Goal: Task Accomplishment & Management: Use online tool/utility

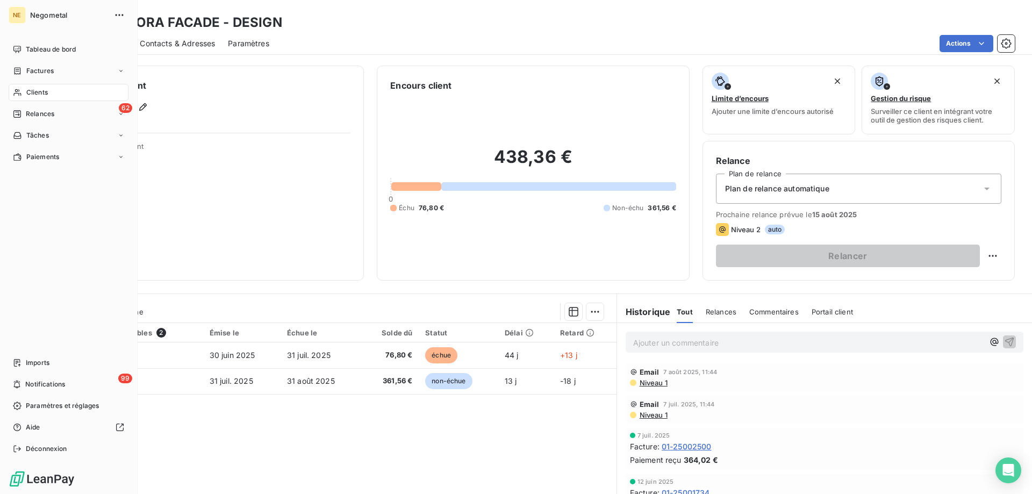
click at [37, 88] on span "Clients" at bounding box center [36, 93] width 21 height 10
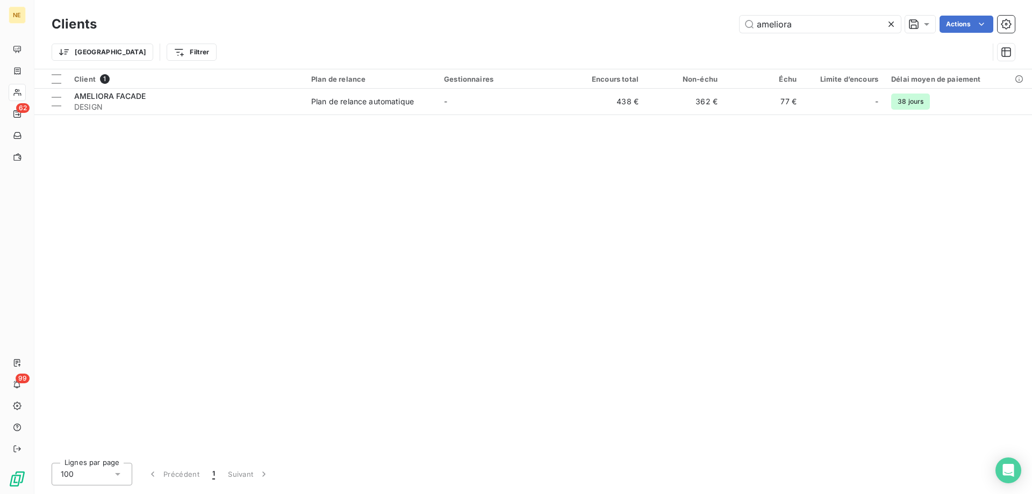
drag, startPoint x: 811, startPoint y: 23, endPoint x: 702, endPoint y: 32, distance: 110.0
click at [702, 32] on div "ameliora Actions" at bounding box center [562, 24] width 905 height 17
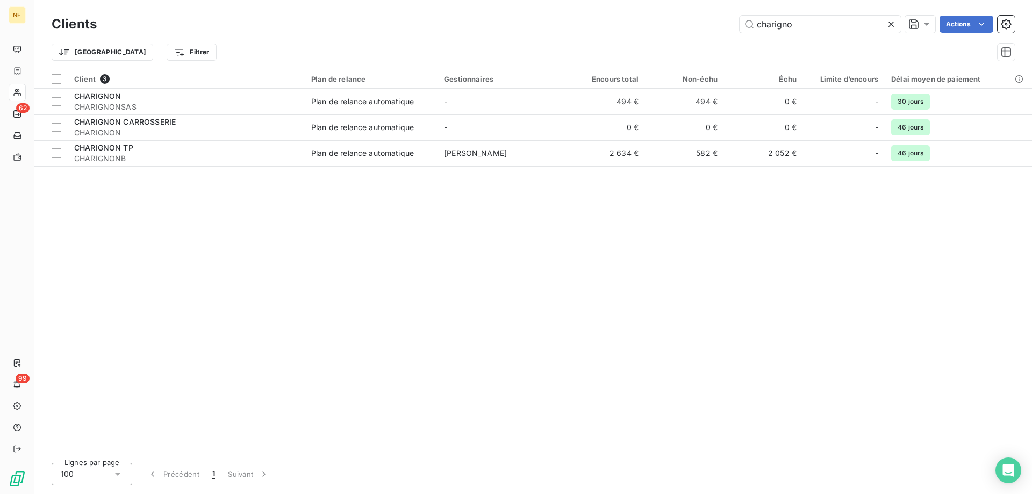
type input "charigno"
click at [265, 169] on div "Client 3 Plan de relance Gestionnaires Encours total Non-échu Échu Limite d’enc…" at bounding box center [532, 261] width 997 height 385
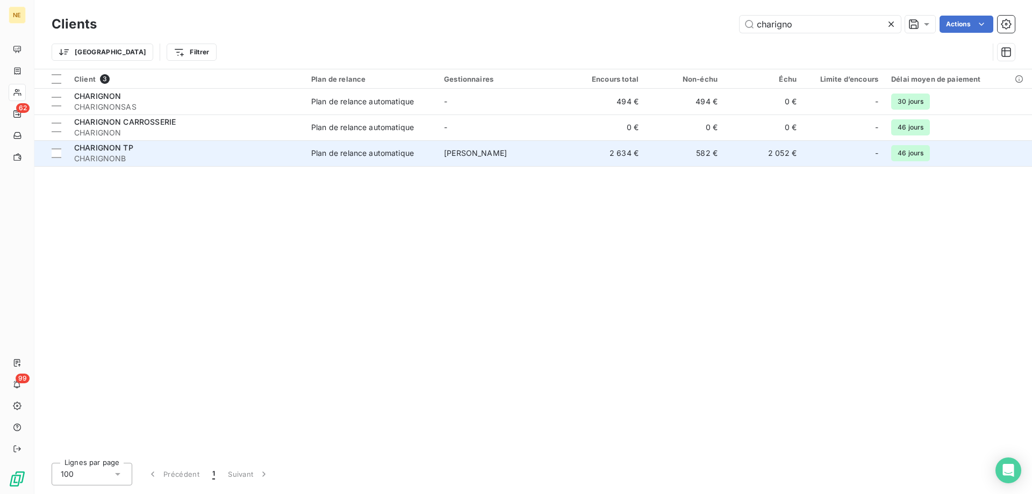
drag, startPoint x: 269, startPoint y: 159, endPoint x: 273, endPoint y: 155, distance: 6.5
click at [273, 155] on span "CHARIGNONB" at bounding box center [186, 158] width 224 height 11
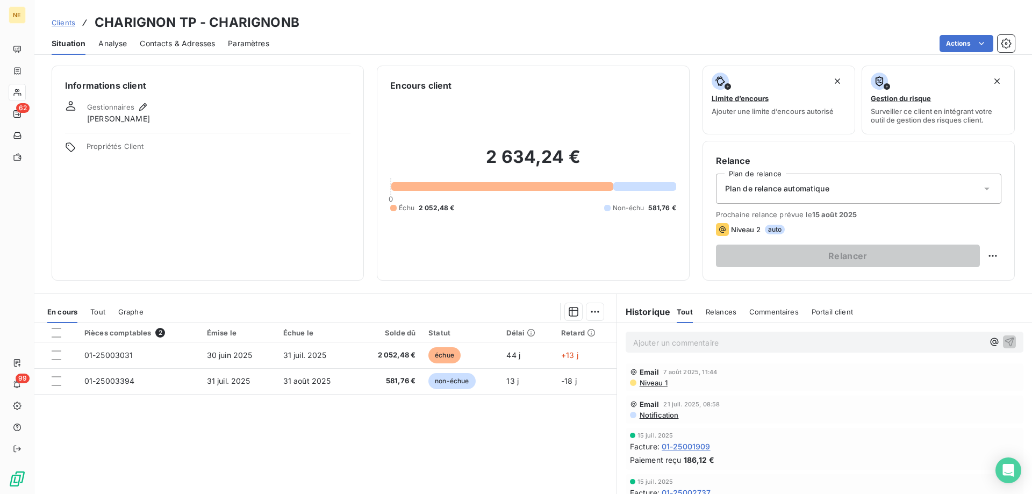
click at [273, 155] on span "Propriétés Client" at bounding box center [218, 149] width 264 height 15
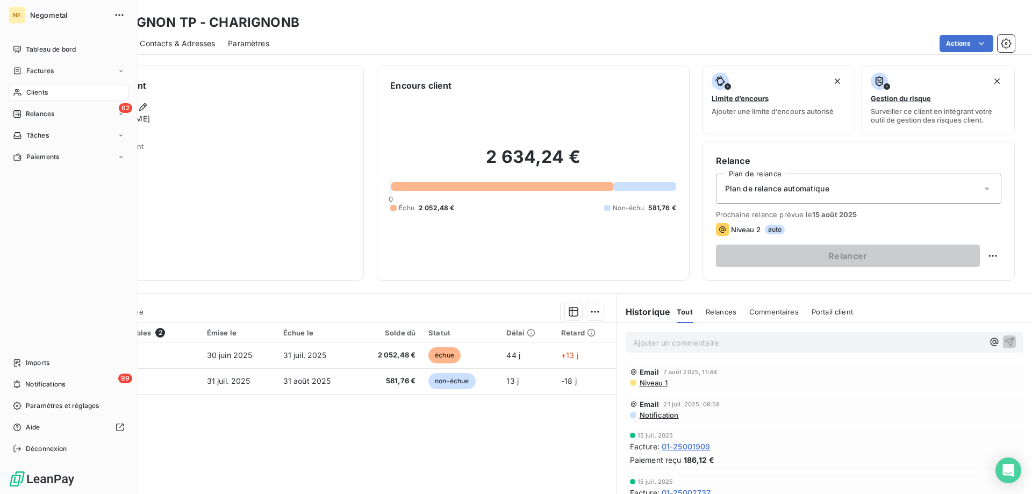
click at [42, 91] on span "Clients" at bounding box center [36, 93] width 21 height 10
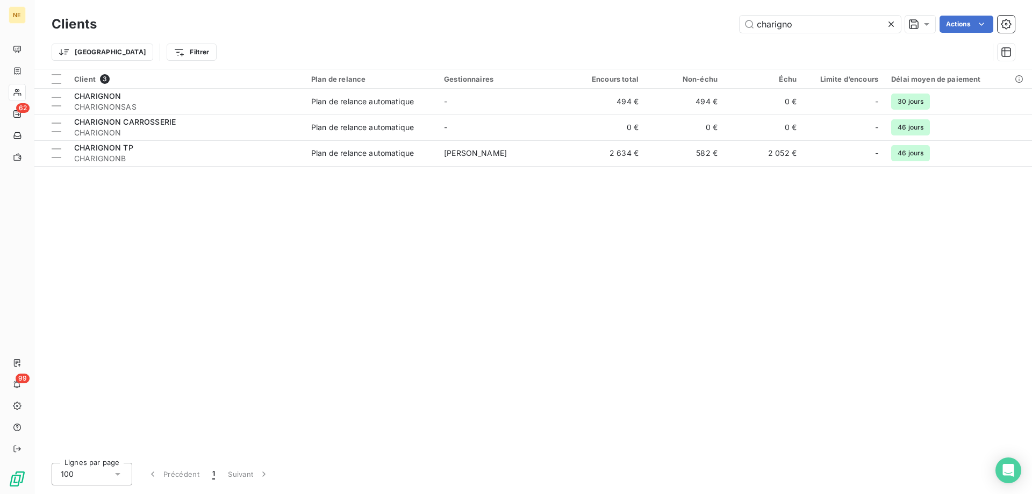
drag, startPoint x: 804, startPoint y: 25, endPoint x: 727, endPoint y: 29, distance: 76.9
click at [727, 29] on div "charigno Actions" at bounding box center [562, 24] width 905 height 17
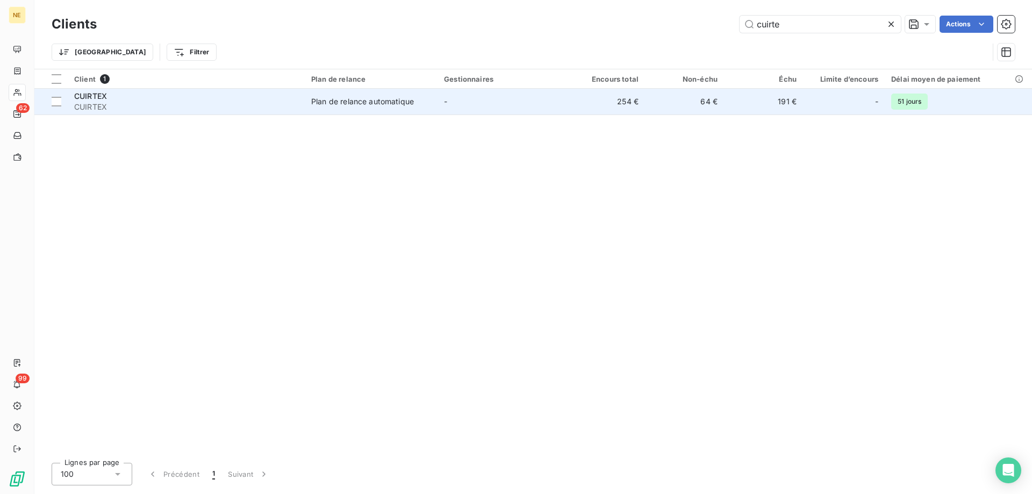
type input "cuirte"
click at [265, 114] on td "CUIRTEX CUIRTEX" at bounding box center [186, 102] width 237 height 26
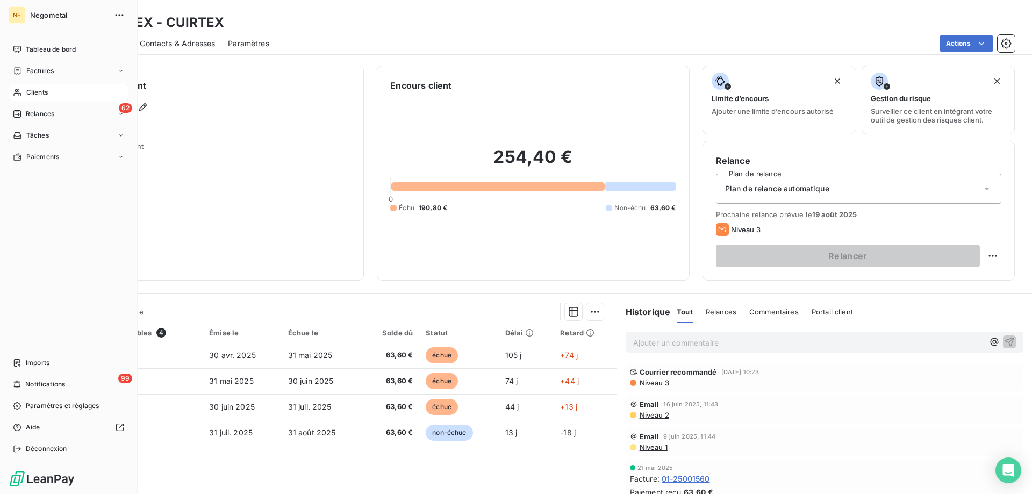
click at [30, 93] on span "Clients" at bounding box center [36, 93] width 21 height 10
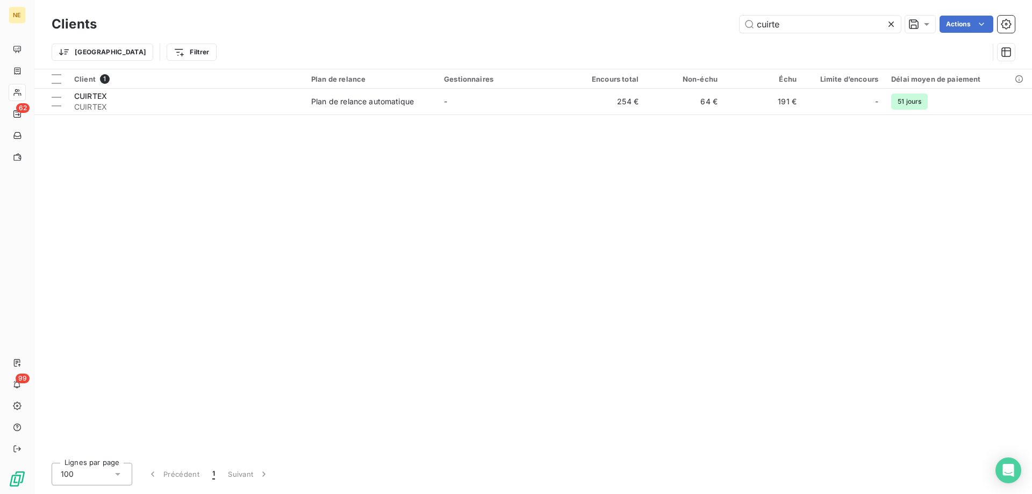
drag, startPoint x: 781, startPoint y: 31, endPoint x: 732, endPoint y: 30, distance: 48.4
click at [732, 30] on div "cuirte Actions" at bounding box center [562, 24] width 905 height 17
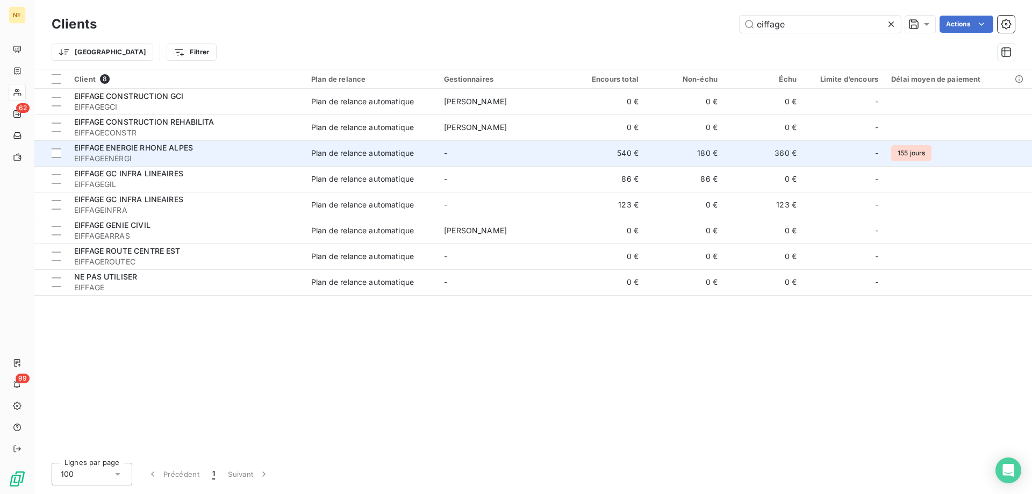
type input "eiffage"
click at [227, 153] on span "EIFFAGEENERGI" at bounding box center [186, 158] width 224 height 11
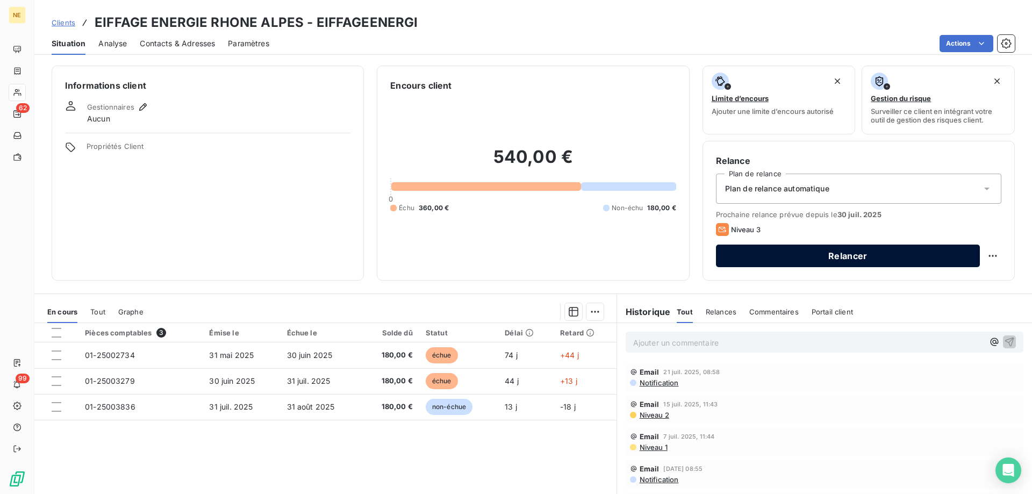
click at [805, 250] on button "Relancer" at bounding box center [848, 255] width 264 height 23
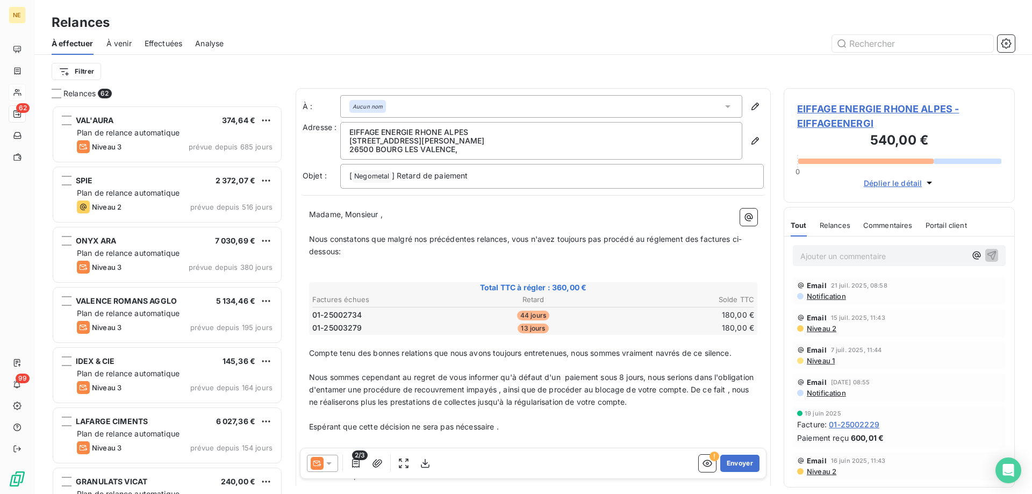
scroll to position [380, 223]
click at [749, 144] on icon "button" at bounding box center [754, 140] width 11 height 11
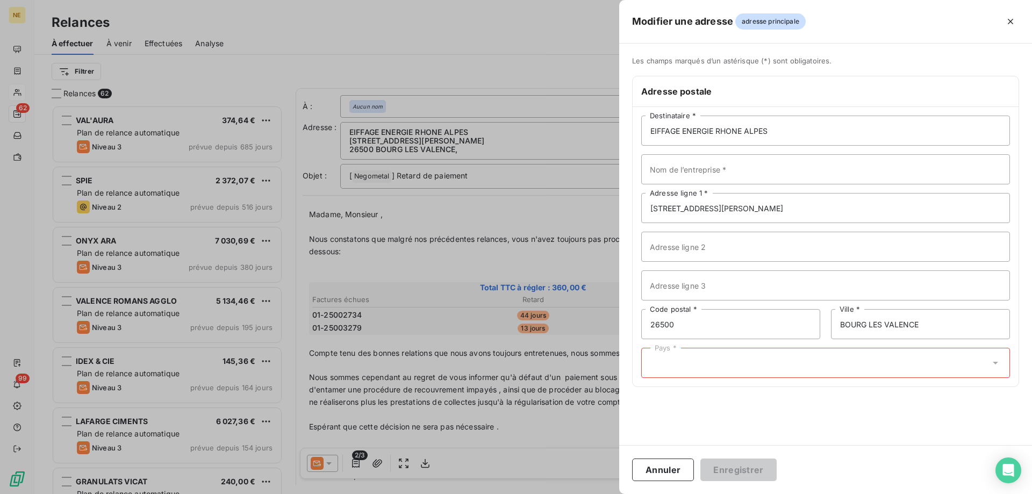
click at [725, 366] on div "Pays *" at bounding box center [825, 363] width 369 height 30
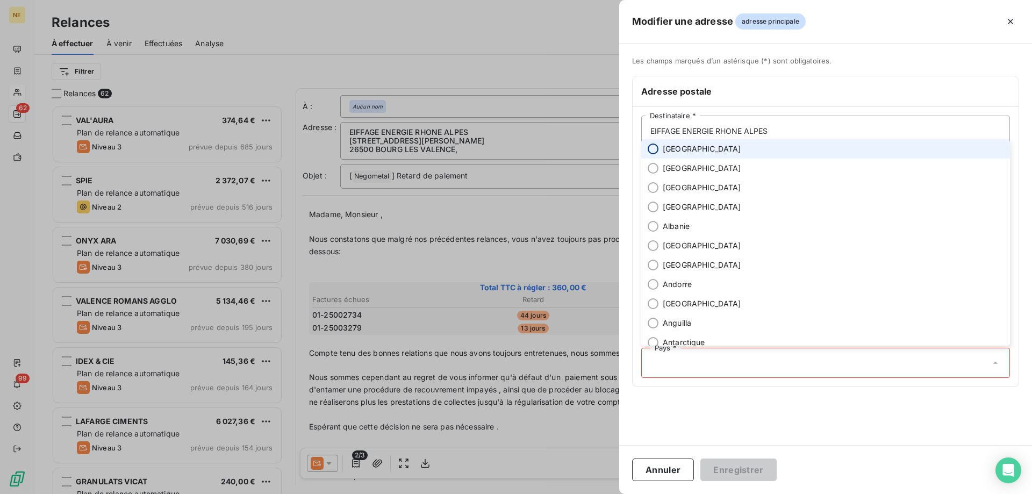
click at [655, 150] on input "radio" at bounding box center [652, 148] width 11 height 11
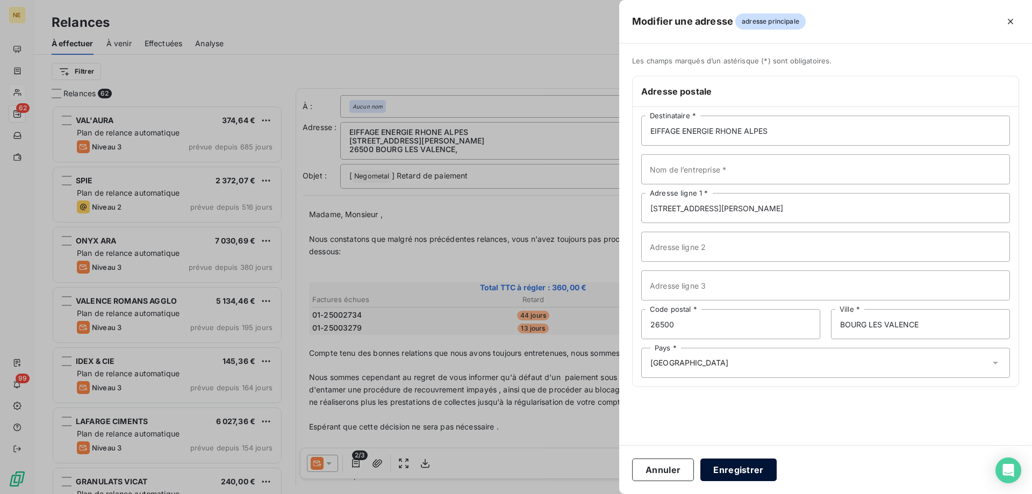
click at [723, 474] on button "Enregistrer" at bounding box center [738, 469] width 76 height 23
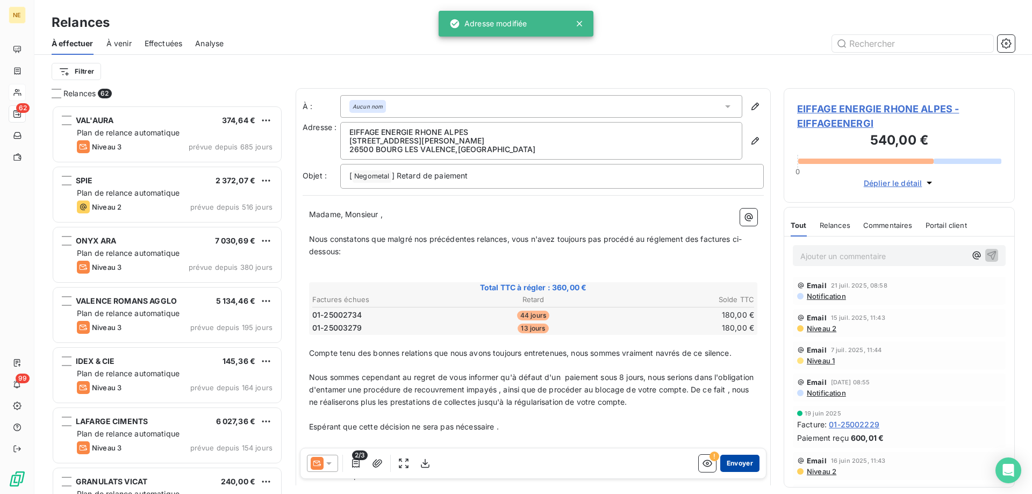
click at [745, 460] on button "Envoyer" at bounding box center [739, 463] width 39 height 17
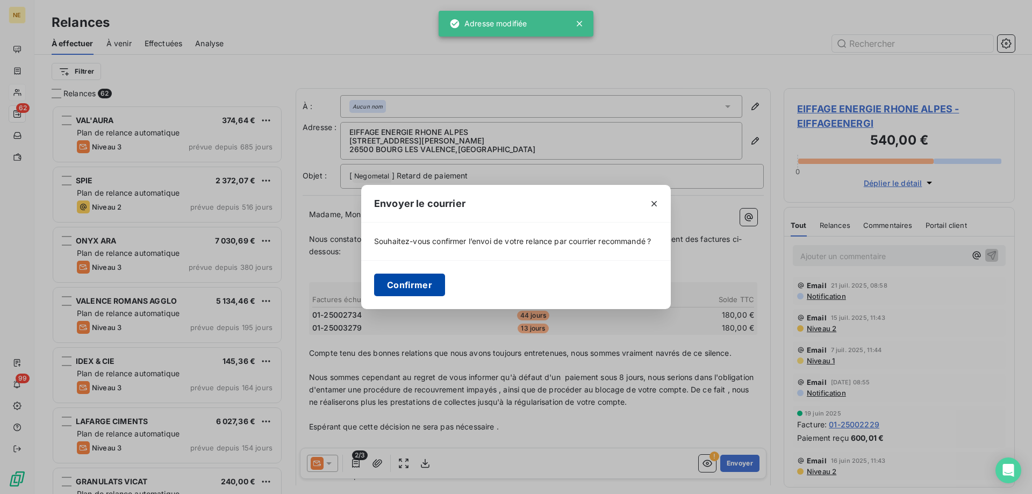
click at [419, 289] on button "Confirmer" at bounding box center [409, 284] width 71 height 23
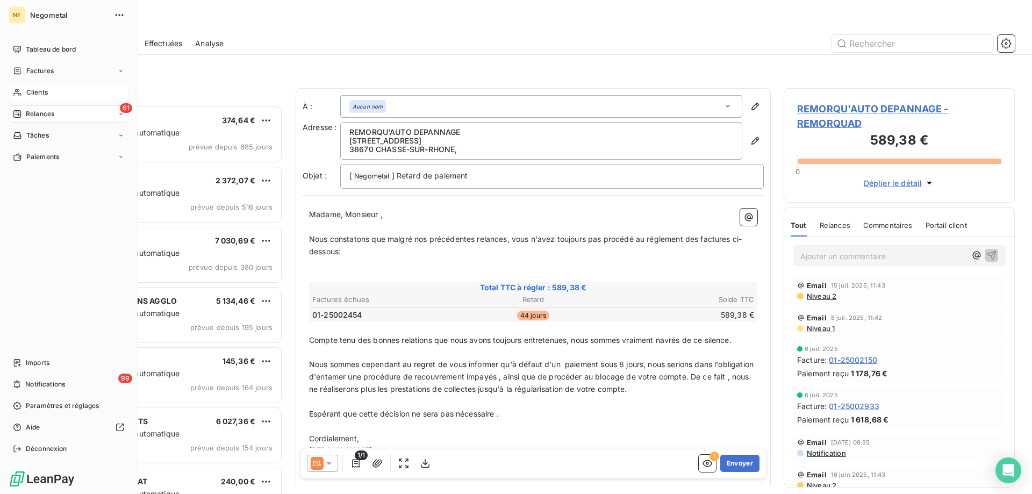
click at [18, 90] on icon at bounding box center [17, 92] width 8 height 7
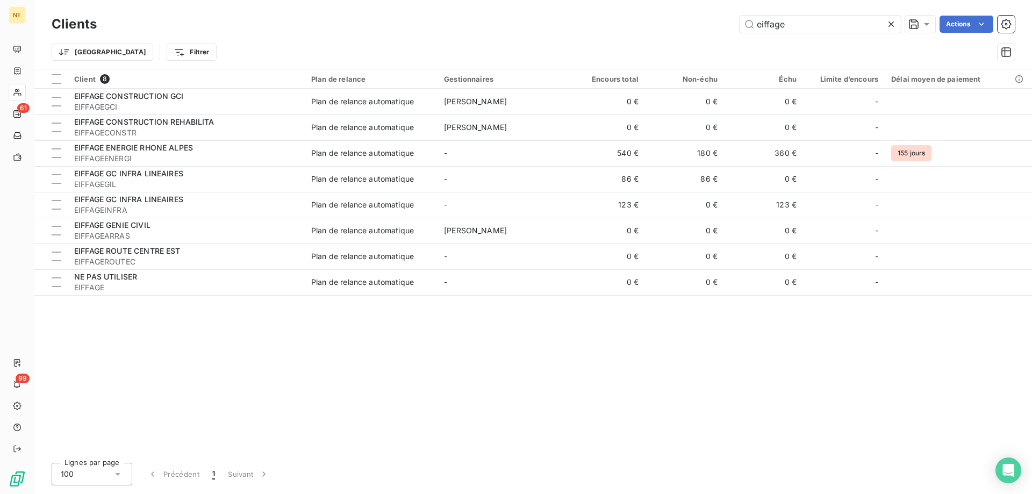
drag, startPoint x: 782, startPoint y: 30, endPoint x: 730, endPoint y: 29, distance: 52.7
click at [730, 29] on div "eiffage Actions" at bounding box center [562, 24] width 905 height 17
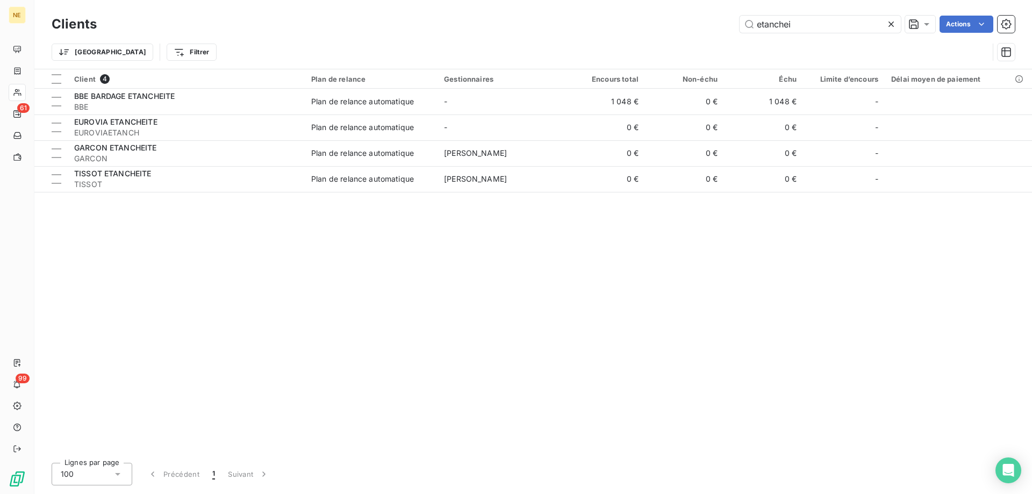
drag, startPoint x: 806, startPoint y: 27, endPoint x: 731, endPoint y: 22, distance: 74.8
click at [731, 22] on div "etanchei Actions" at bounding box center [562, 24] width 905 height 17
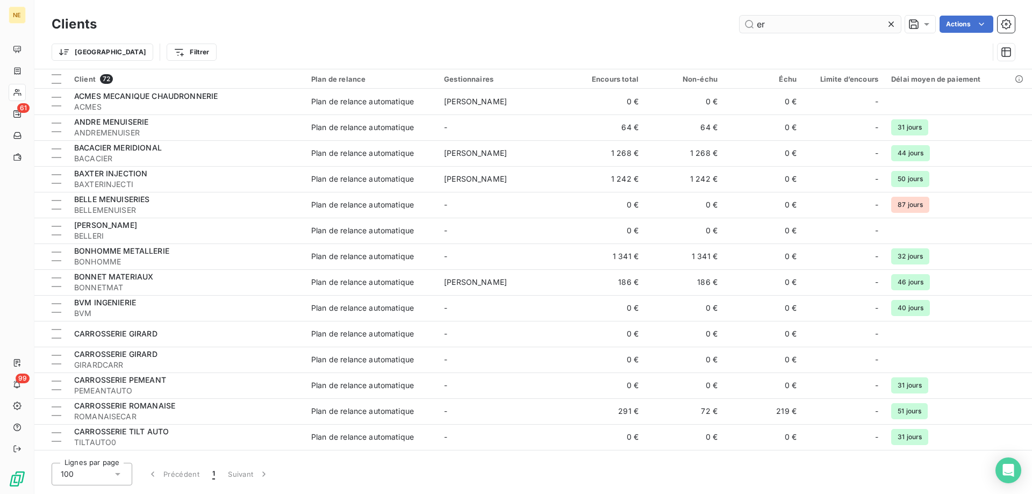
type input "e"
type input "ERI"
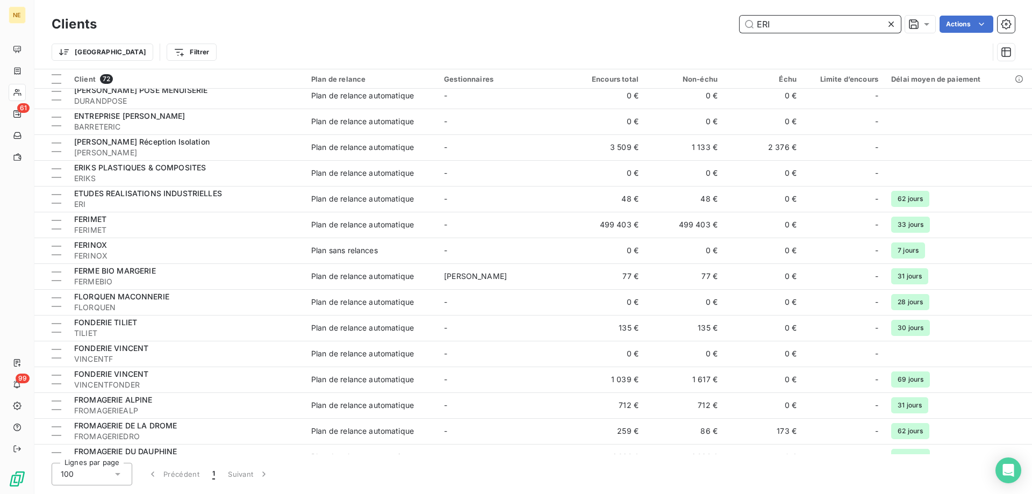
scroll to position [516, 0]
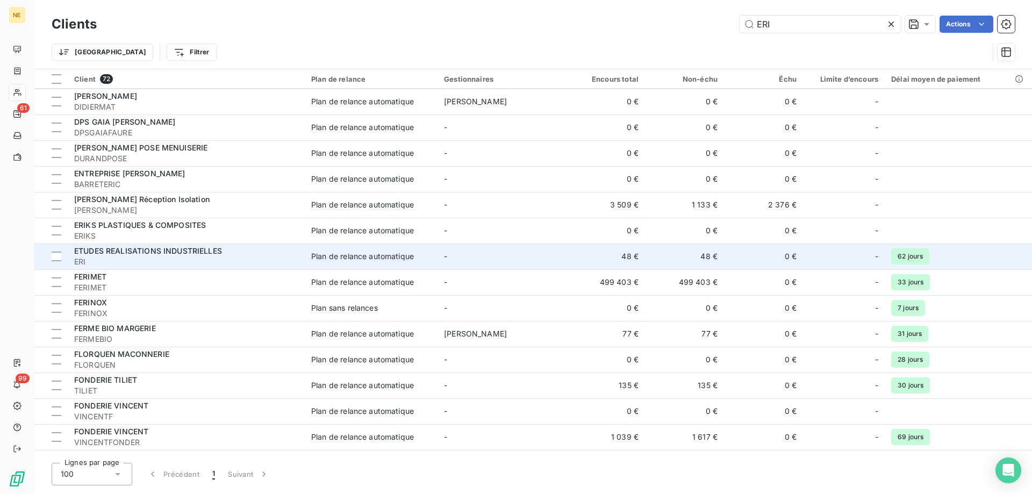
click at [119, 258] on span "ERI" at bounding box center [186, 261] width 224 height 11
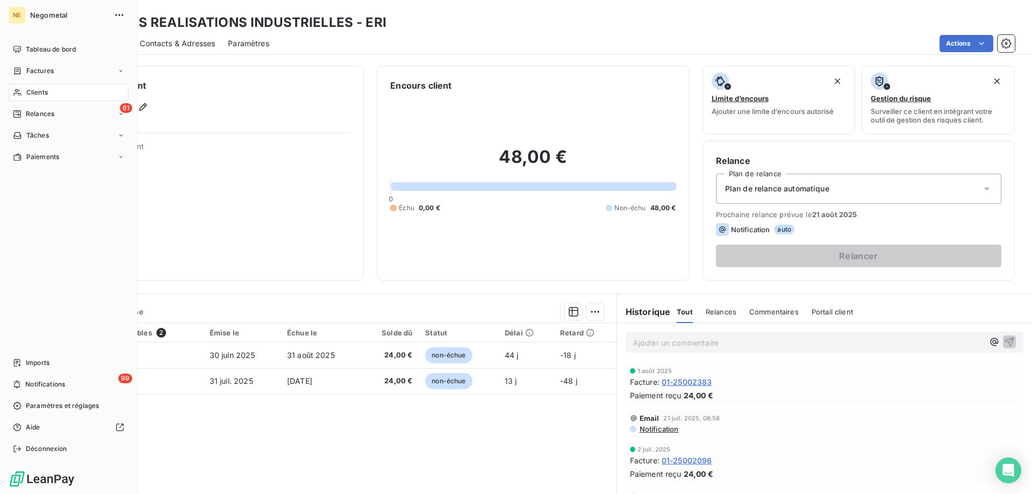
click at [33, 91] on span "Clients" at bounding box center [36, 93] width 21 height 10
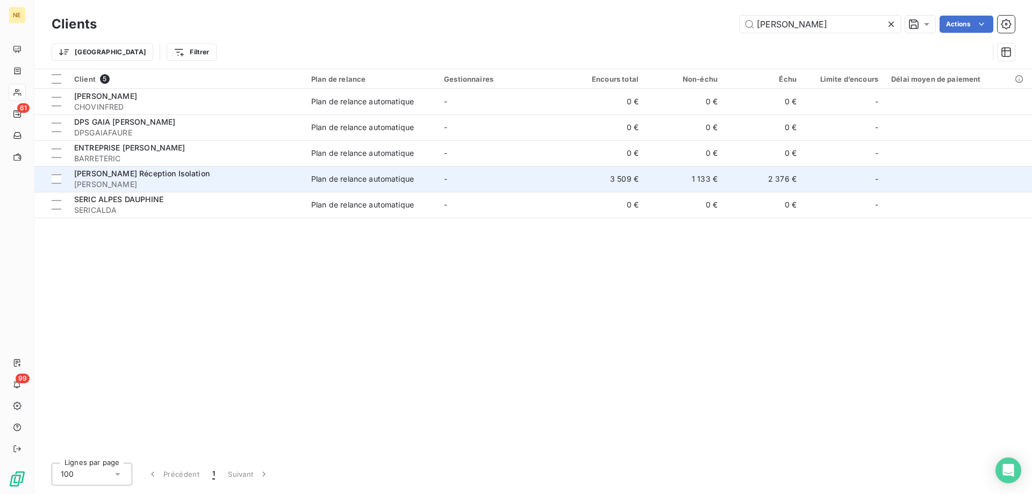
type input "[PERSON_NAME]"
click at [128, 180] on span "[PERSON_NAME]" at bounding box center [186, 184] width 224 height 11
